Goal: Transaction & Acquisition: Purchase product/service

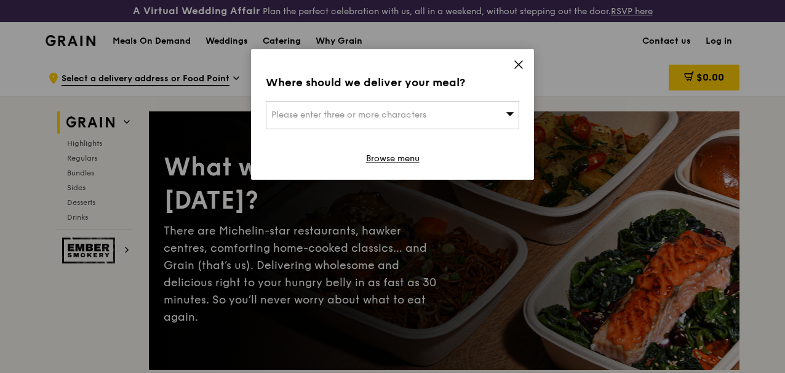
click at [519, 62] on icon at bounding box center [518, 64] width 11 height 11
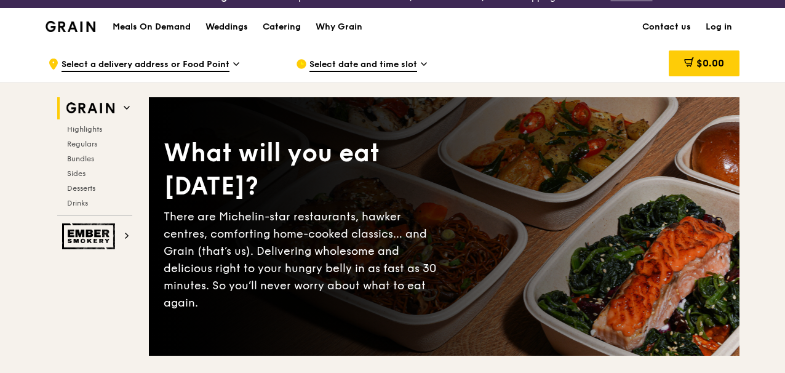
scroll to position [21, 0]
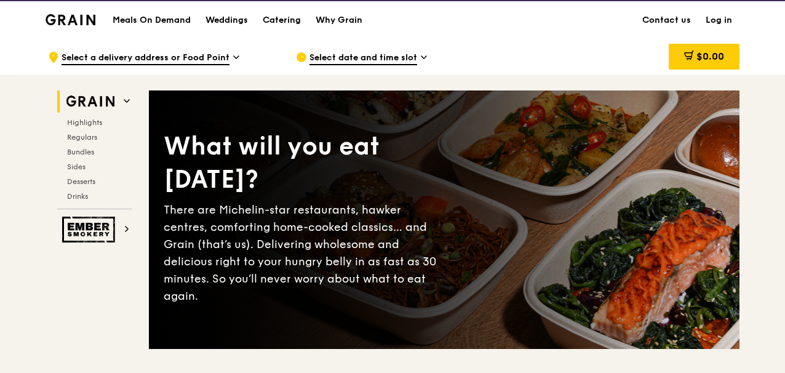
click at [227, 65] on span "Select a delivery address or Food Point" at bounding box center [146, 59] width 168 height 14
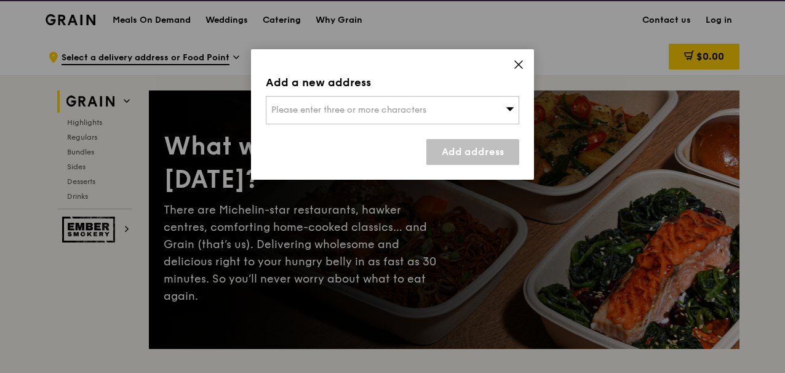
click at [350, 115] on div "Please enter three or more characters" at bounding box center [393, 110] width 254 height 28
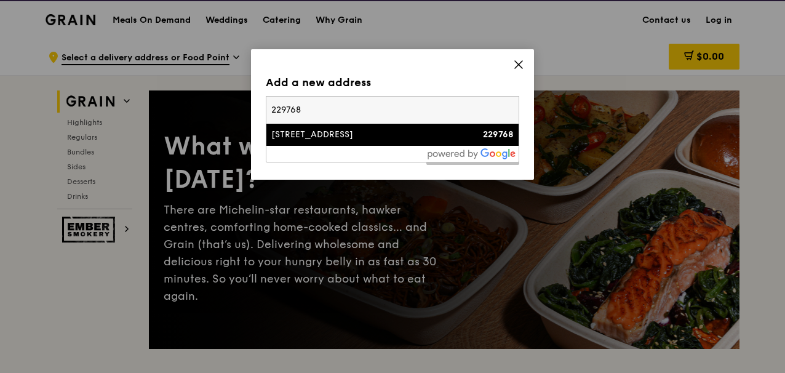
click at [356, 110] on input "229768" at bounding box center [392, 110] width 252 height 27
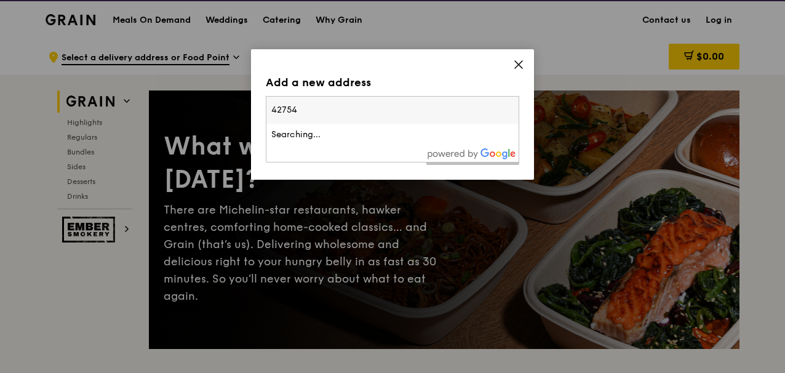
type input "427544"
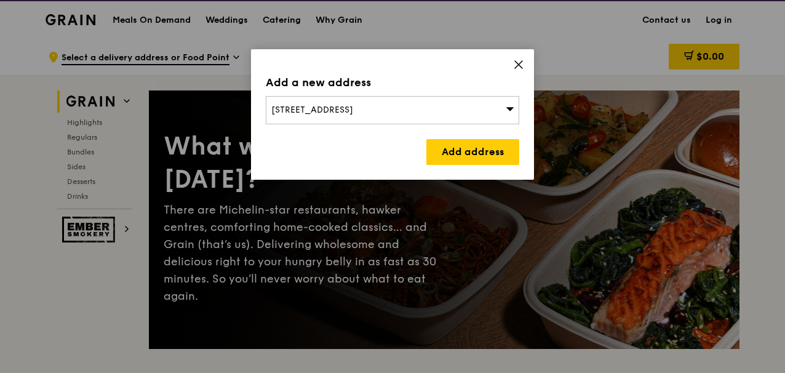
click at [308, 103] on div "[STREET_ADDRESS]" at bounding box center [393, 110] width 254 height 28
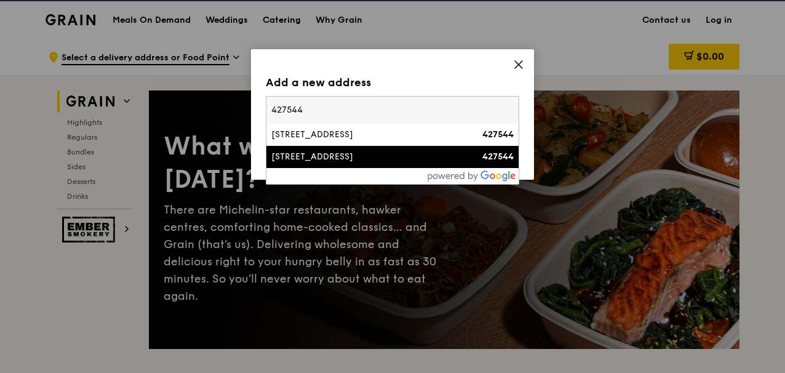
click at [306, 157] on div "[STREET_ADDRESS]" at bounding box center [362, 157] width 182 height 12
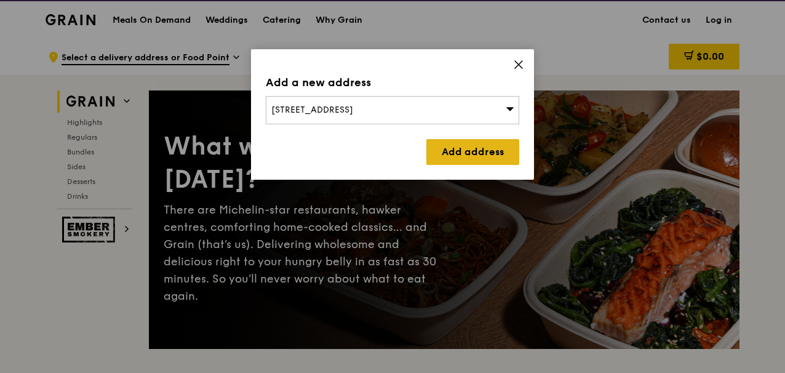
click at [474, 153] on link "Add address" at bounding box center [472, 152] width 93 height 26
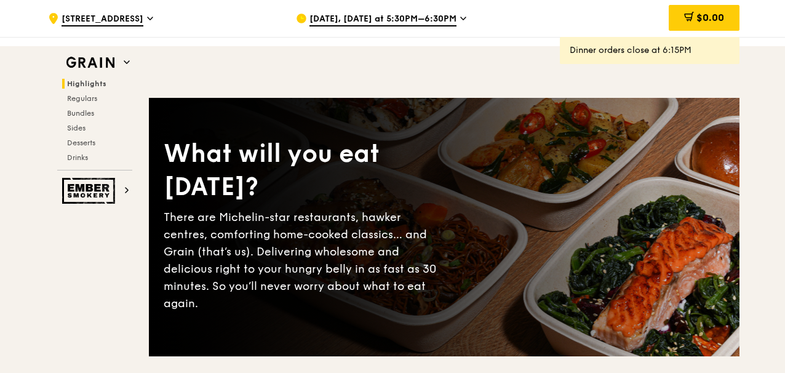
scroll to position [0, 0]
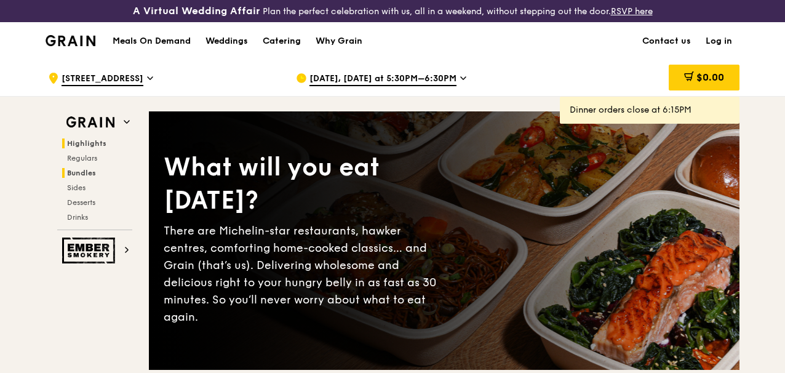
click at [89, 177] on span "Bundles" at bounding box center [81, 173] width 29 height 9
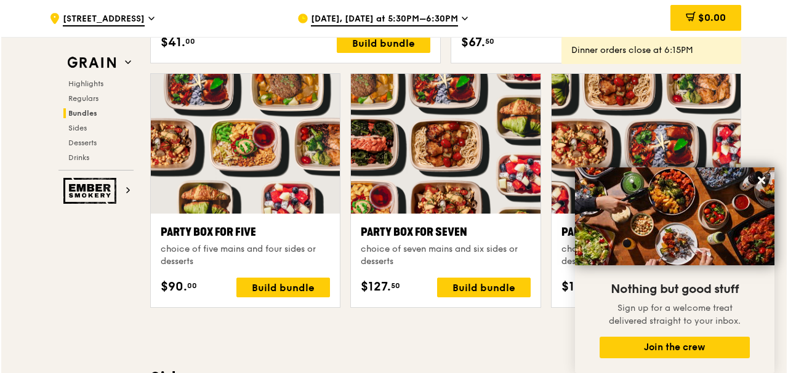
scroll to position [2433, 0]
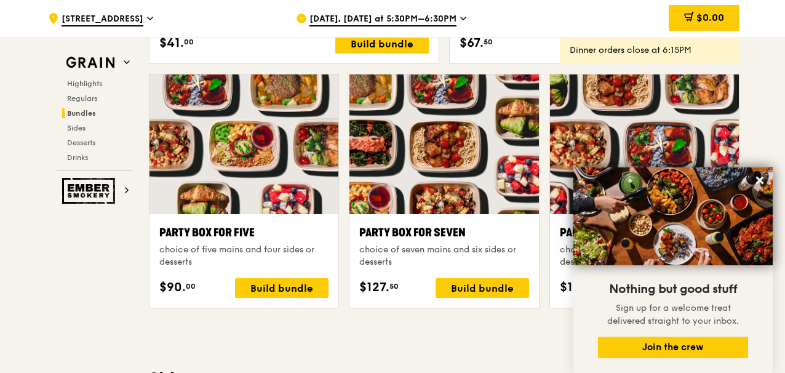
click at [217, 214] on div at bounding box center [244, 144] width 189 height 140
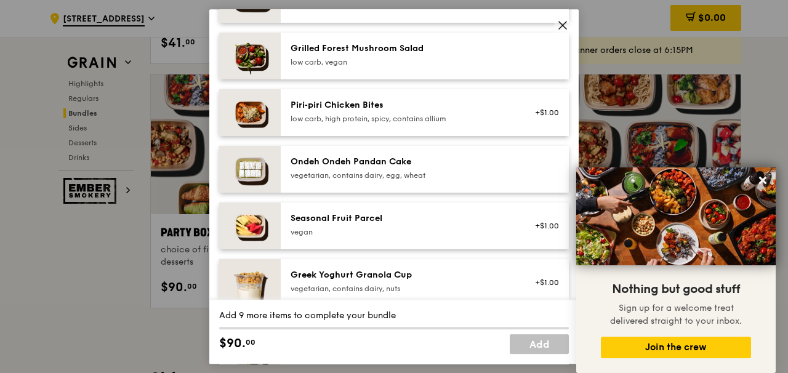
scroll to position [986, 0]
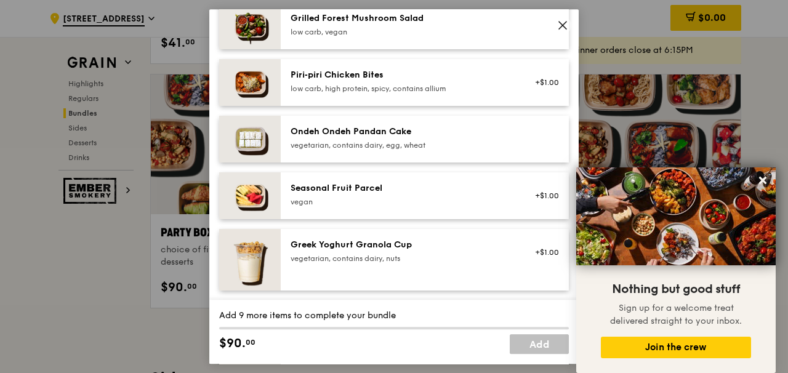
click at [562, 24] on icon at bounding box center [562, 25] width 11 height 11
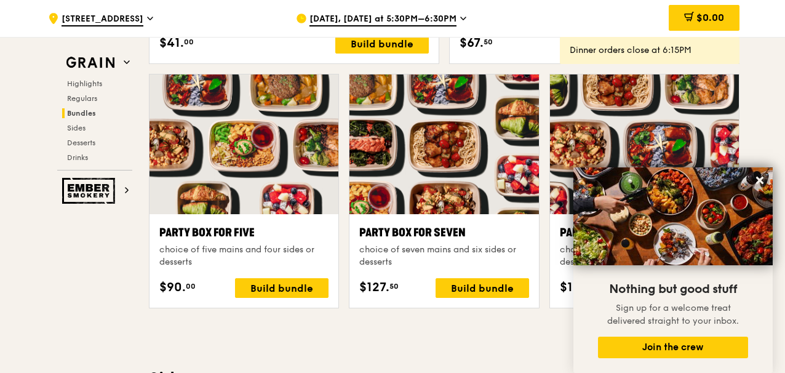
click at [482, 170] on div at bounding box center [444, 144] width 189 height 140
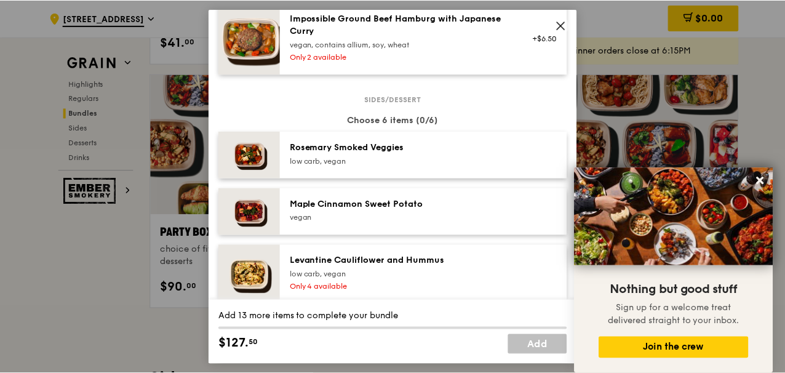
scroll to position [949, 0]
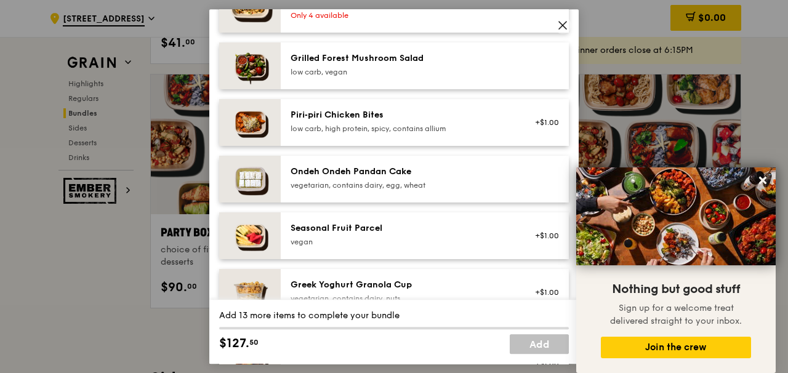
click at [559, 31] on span at bounding box center [562, 27] width 11 height 14
